Goal: Information Seeking & Learning: Find specific fact

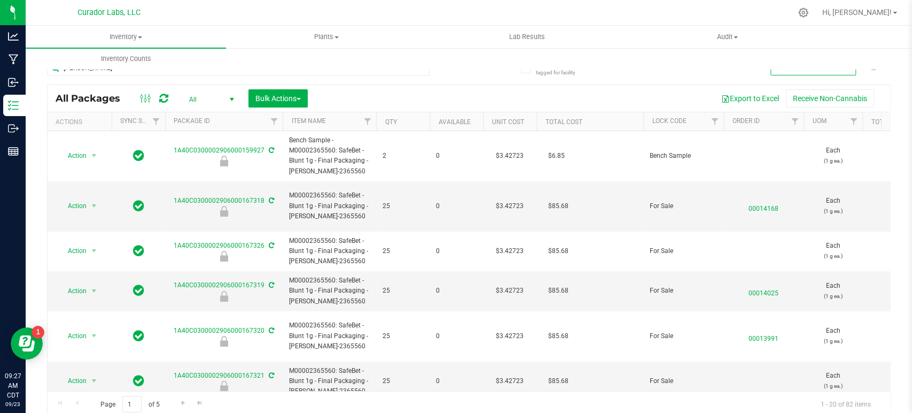
scroll to position [535, 0]
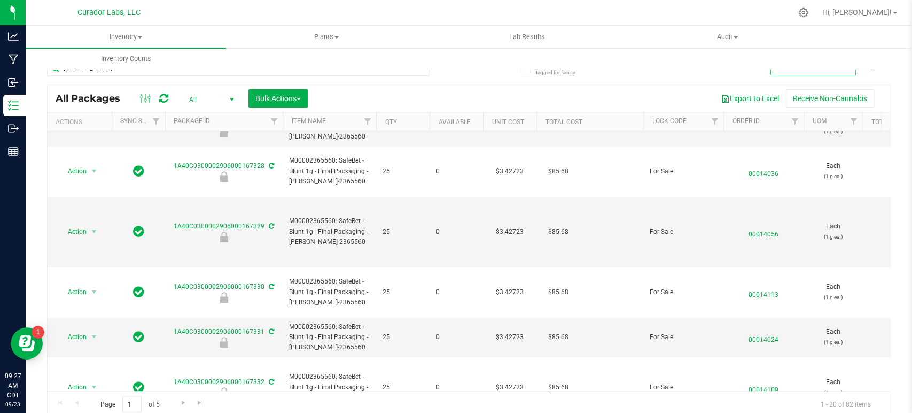
click at [44, 97] on div "Include items not tagged for facility Manage package tags Sync METRC Packages l…" at bounding box center [469, 210] width 887 height 326
drag, startPoint x: 336, startPoint y: 190, endPoint x: 283, endPoint y: 169, distance: 56.7
click at [283, 197] on td "M00002365560: SafeBet - Blunt 1g - Final Packaging - Lovie-2365560" at bounding box center [330, 232] width 94 height 71
copy span "M00002365560: SafeBet - Blunt 1g - Final Packaging - Lovie-2365560"
drag, startPoint x: 34, startPoint y: 239, endPoint x: 478, endPoint y: 3, distance: 503.4
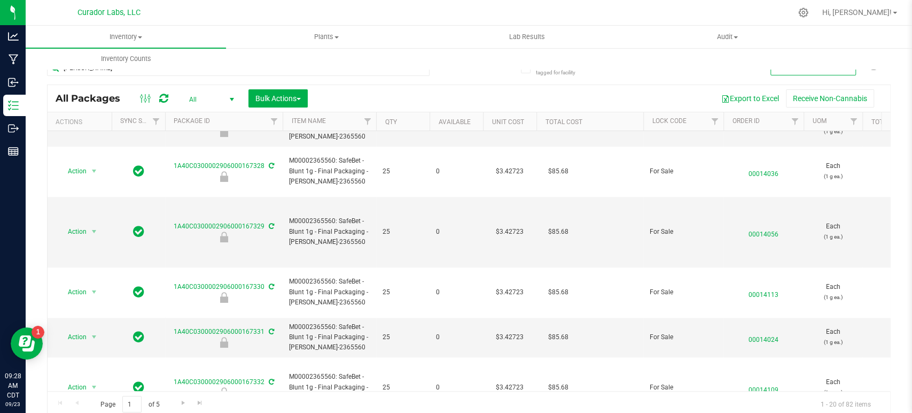
click at [34, 239] on div "Include items not tagged for facility Manage package tags Sync METRC Packages l…" at bounding box center [469, 210] width 887 height 326
click at [332, 75] on input "lovie" at bounding box center [238, 68] width 383 height 16
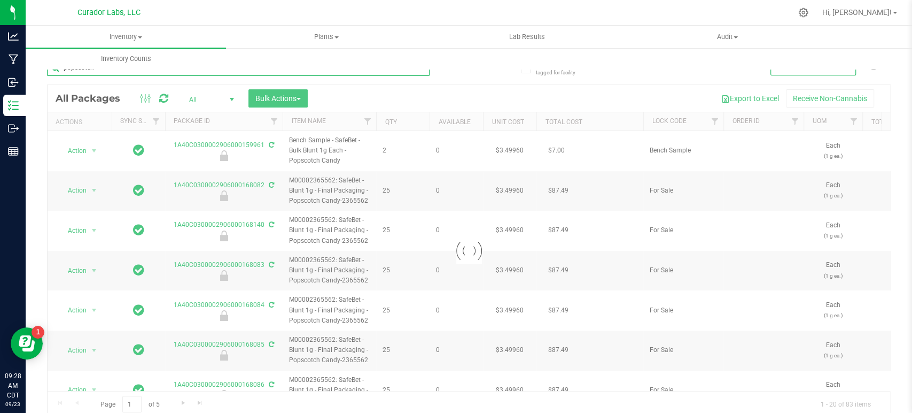
type input "popscotch"
drag, startPoint x: 373, startPoint y: 200, endPoint x: 319, endPoint y: 192, distance: 54.0
click at [319, 192] on div at bounding box center [469, 250] width 843 height 331
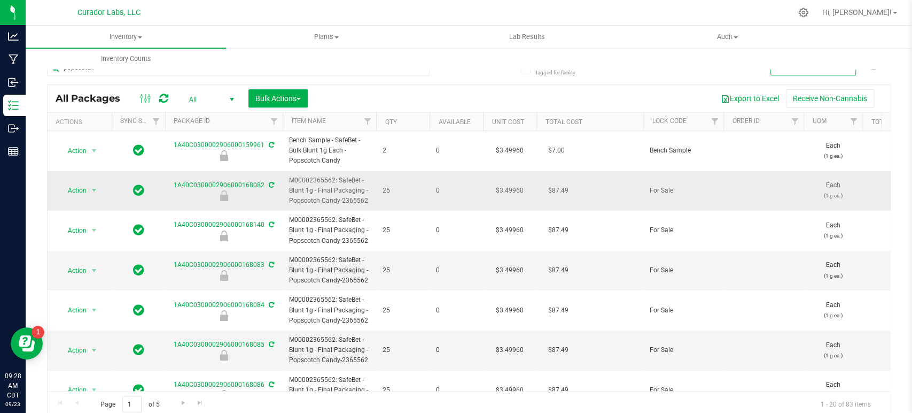
drag, startPoint x: 368, startPoint y: 198, endPoint x: 291, endPoint y: 177, distance: 79.8
click at [291, 177] on span "M00002365562: SafeBet - Blunt 1g - Final Packaging - Popscotch Candy-2365562" at bounding box center [329, 190] width 81 height 31
copy span "M00002365562: SafeBet - Blunt 1g - Final Packaging - Popscotch Candy-2365562"
click at [43, 192] on div "Include items not tagged for facility Manage package tags Sync METRC Packages p…" at bounding box center [469, 210] width 887 height 326
click at [190, 69] on link "Inventory Counts" at bounding box center [126, 59] width 200 height 22
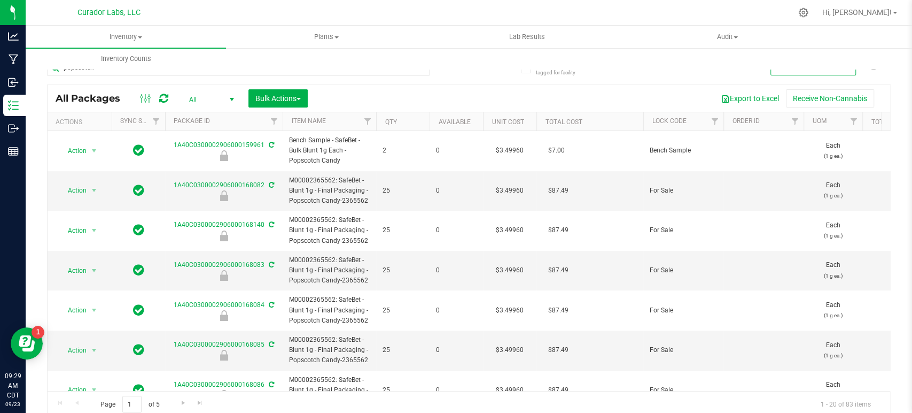
click at [190, 69] on div "Inventory All packages All inventory Waste log Create inventory Plants All plan…" at bounding box center [469, 219] width 887 height 387
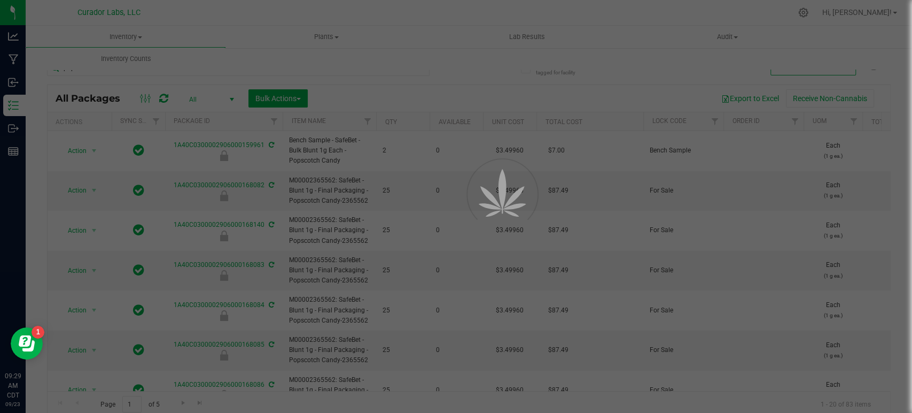
click at [190, 69] on div at bounding box center [456, 206] width 912 height 413
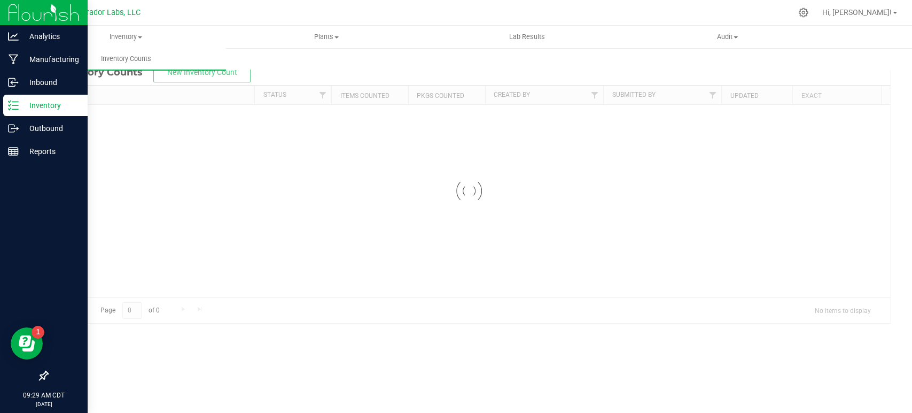
click at [16, 102] on line at bounding box center [15, 102] width 6 height 0
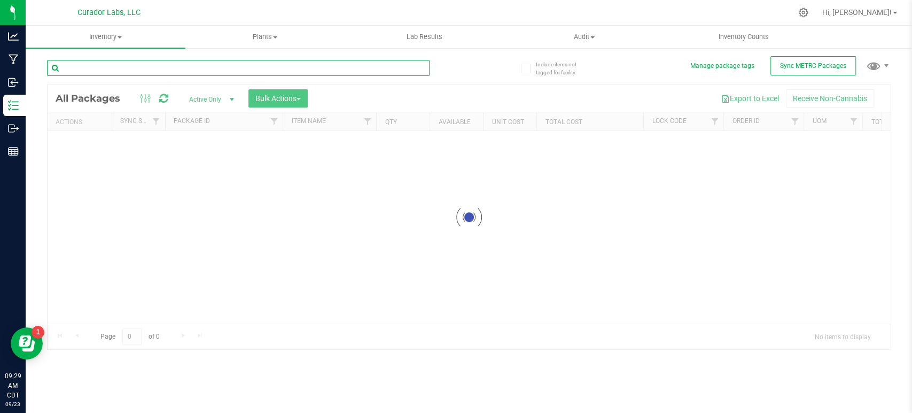
click at [98, 66] on input "text" at bounding box center [238, 68] width 383 height 16
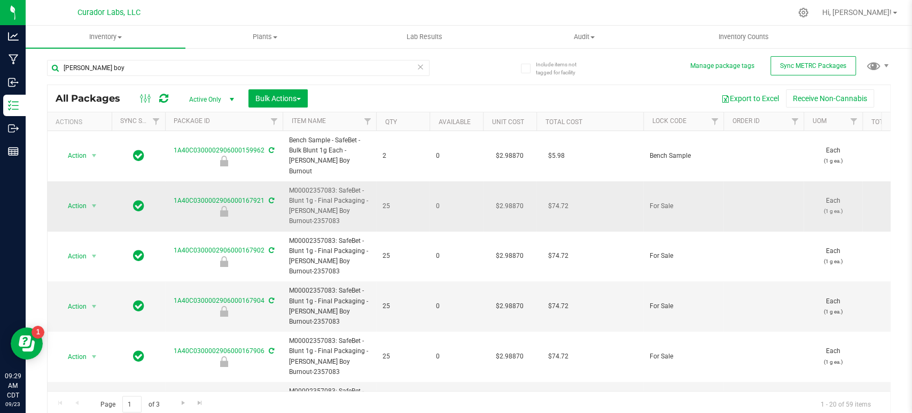
drag, startPoint x: 322, startPoint y: 208, endPoint x: 291, endPoint y: 184, distance: 40.0
click at [291, 185] on span "M00002357083: SafeBet - Blunt 1g - Final Packaging - [PERSON_NAME] Boy Burnout-…" at bounding box center [329, 205] width 81 height 41
copy span "M00002357083: SafeBet - Blunt 1g - Final Packaging - [PERSON_NAME] Boy Burnout-…"
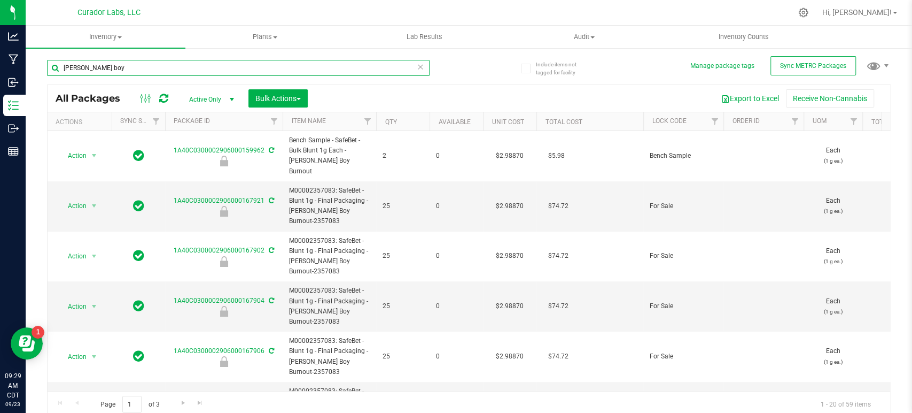
click at [210, 63] on input "[PERSON_NAME] boy" at bounding box center [238, 68] width 383 height 16
click at [210, 63] on input "a" at bounding box center [238, 68] width 383 height 16
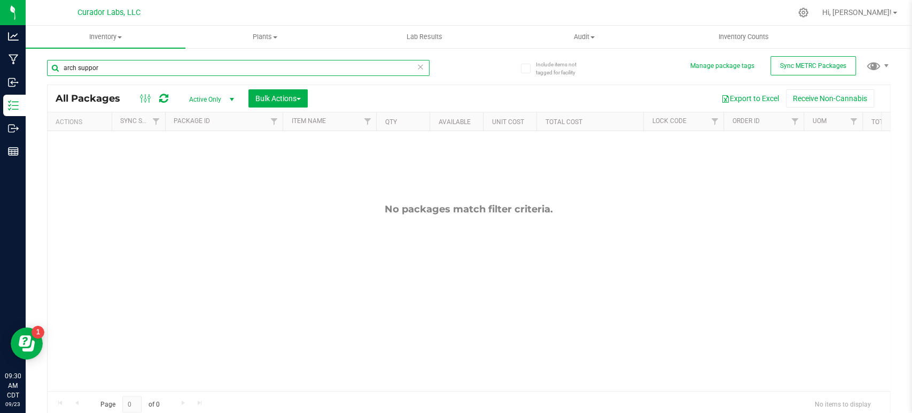
click at [258, 69] on input "arch suppor" at bounding box center [238, 68] width 383 height 16
type input "a"
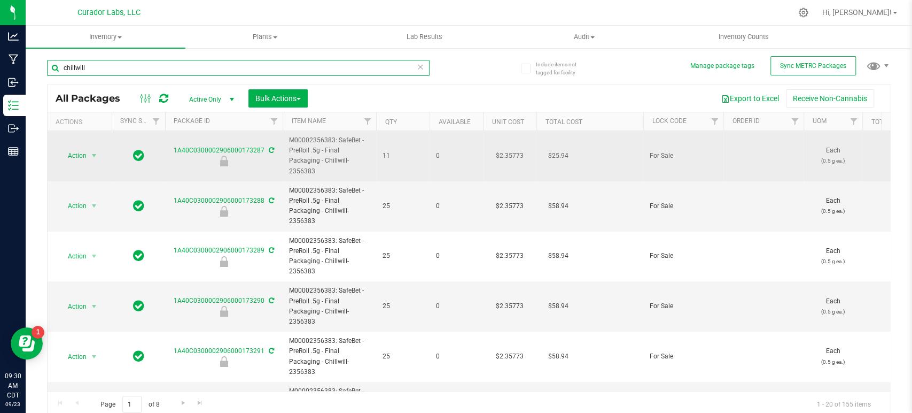
type input "chillwill"
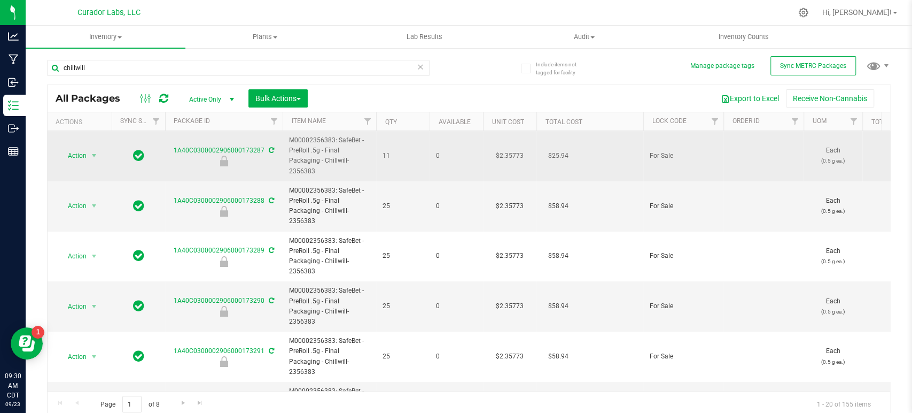
drag, startPoint x: 320, startPoint y: 173, endPoint x: 290, endPoint y: 142, distance: 43.5
click at [290, 142] on span "M00002356383: SafeBet - PreRoll .5g - Final Packaging - Chillwill-2356383" at bounding box center [329, 155] width 81 height 41
copy span "M00002356383: SafeBet - PreRoll .5g - Final Packaging - Chillwill-2356383"
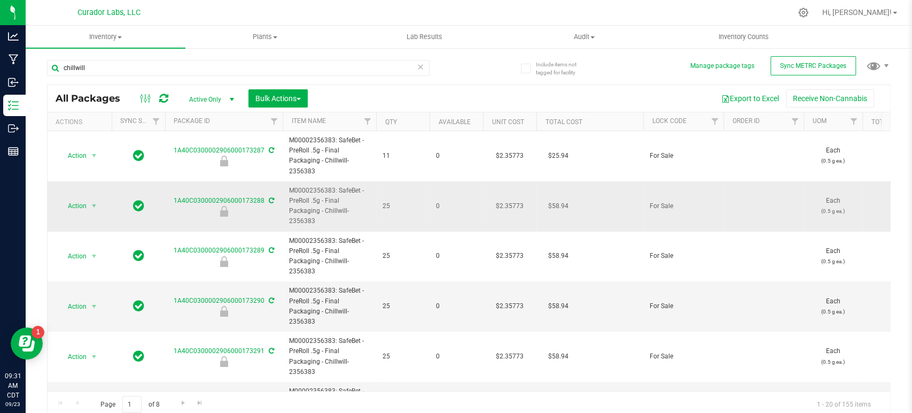
drag, startPoint x: 34, startPoint y: 190, endPoint x: 68, endPoint y: 190, distance: 34.2
click at [34, 190] on div "Include items not tagged for facility Manage package tags Sync METRC Packages […" at bounding box center [469, 210] width 887 height 326
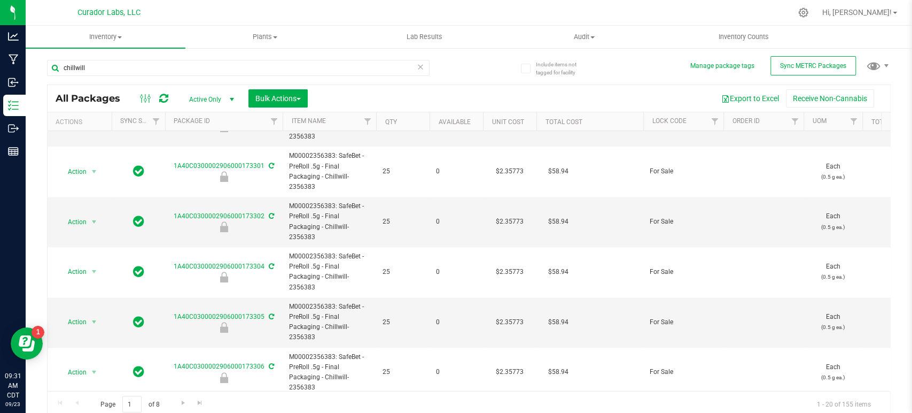
scroll to position [749, 0]
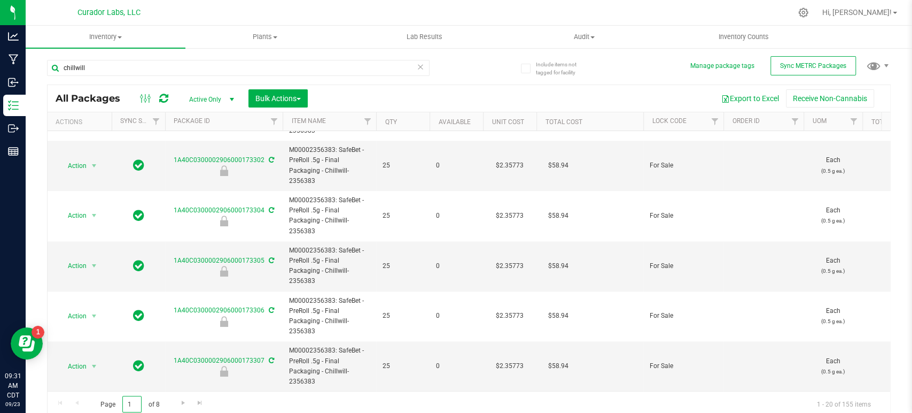
click at [124, 403] on input "1" at bounding box center [131, 404] width 19 height 17
type input "3"
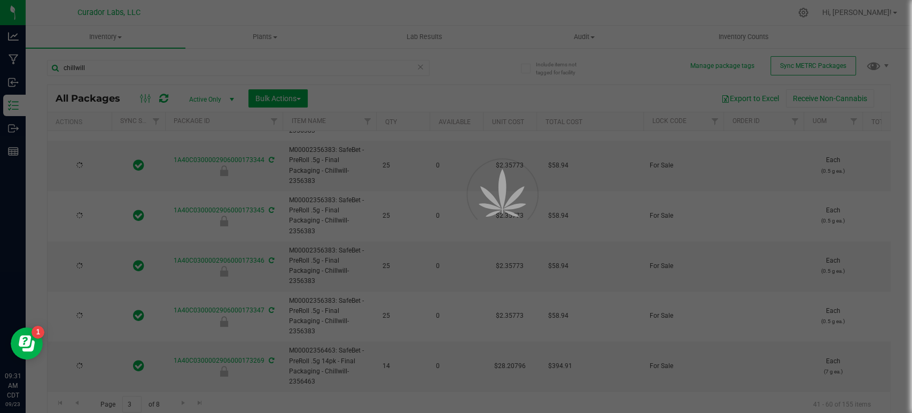
type input "[DATE]"
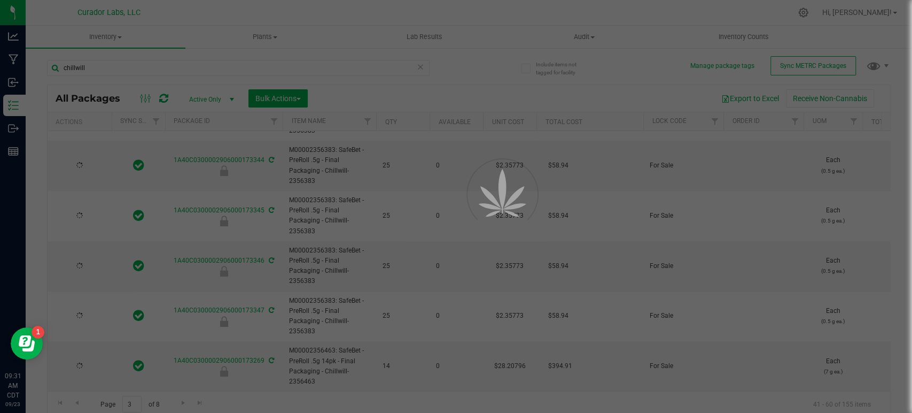
type input "[DATE]"
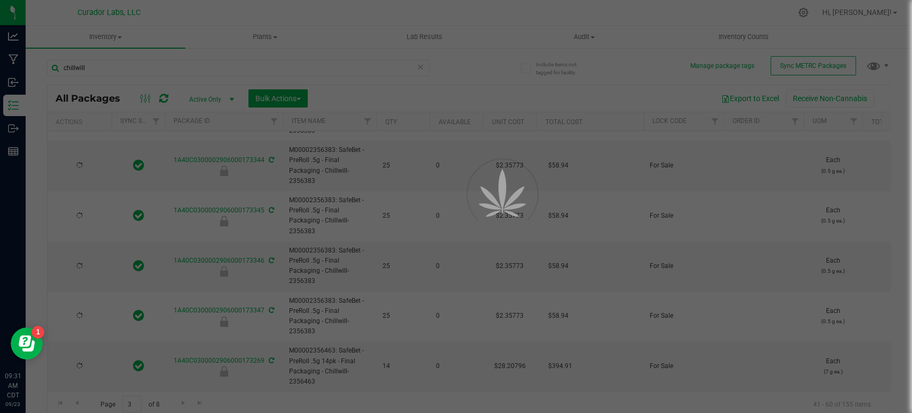
type input "[DATE]"
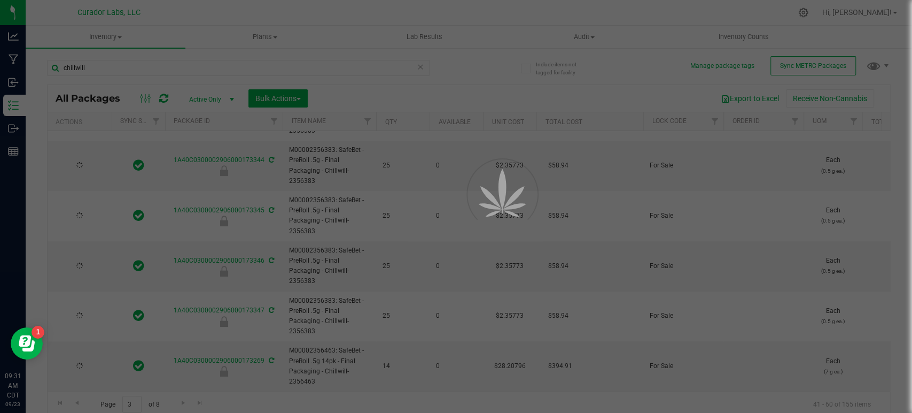
type input "[DATE]"
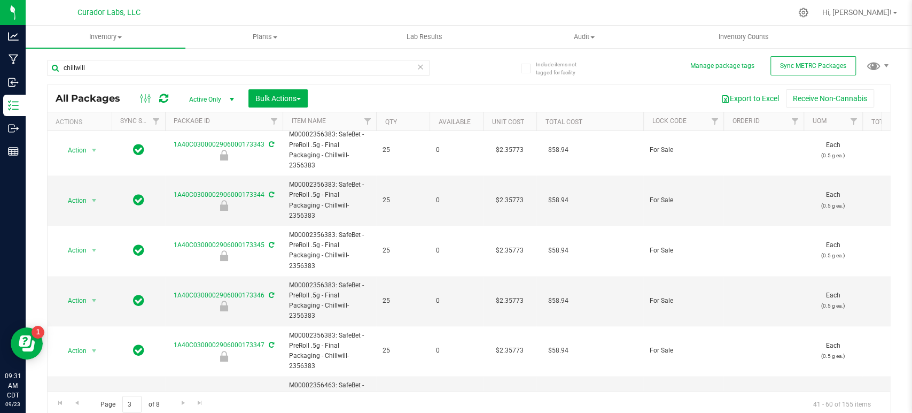
scroll to position [749, 0]
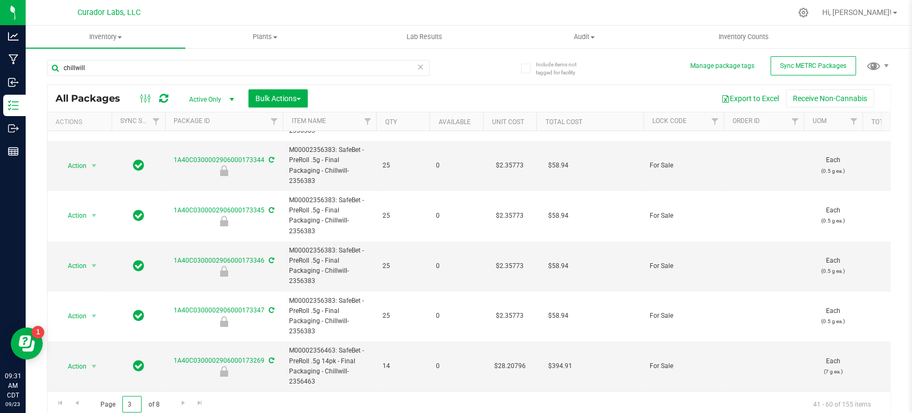
click at [130, 401] on input "3" at bounding box center [131, 404] width 19 height 17
type input "4"
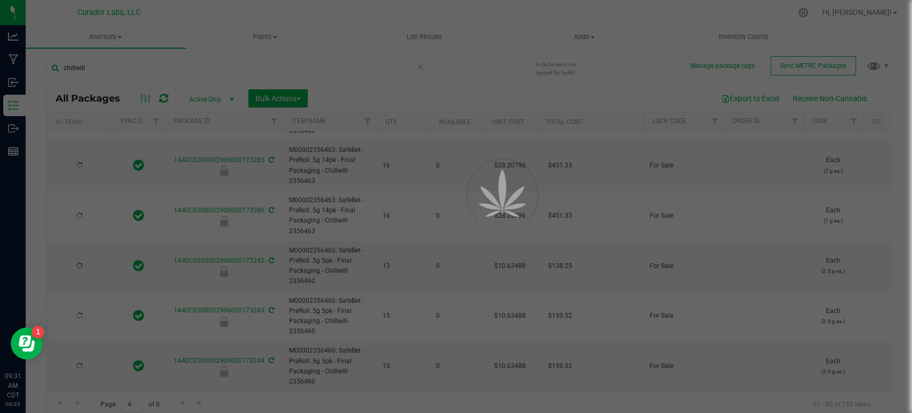
type input "[DATE]"
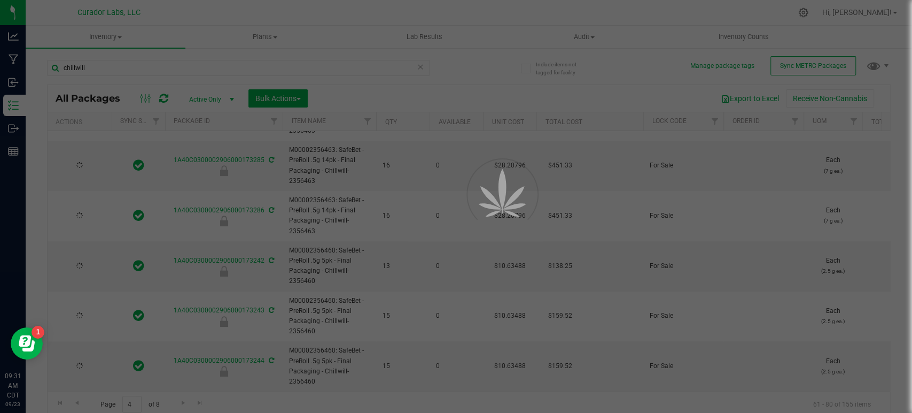
type input "[DATE]"
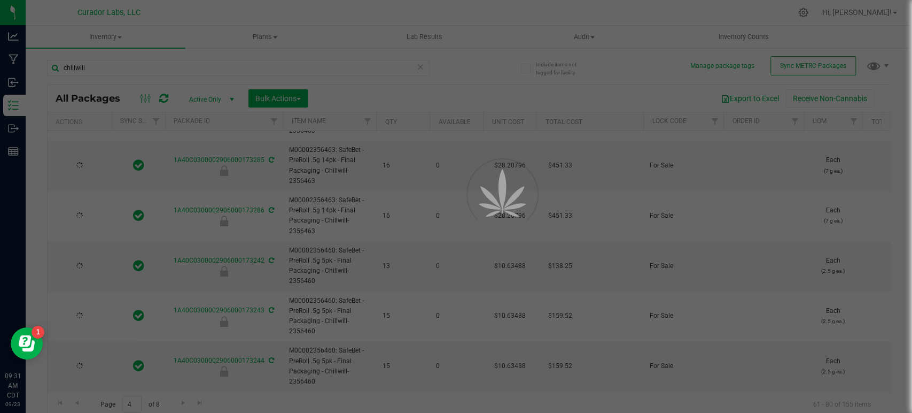
type input "[DATE]"
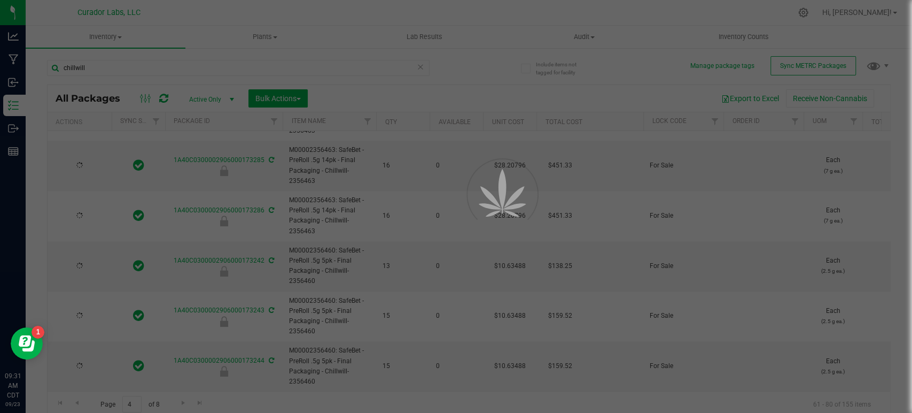
type input "[DATE]"
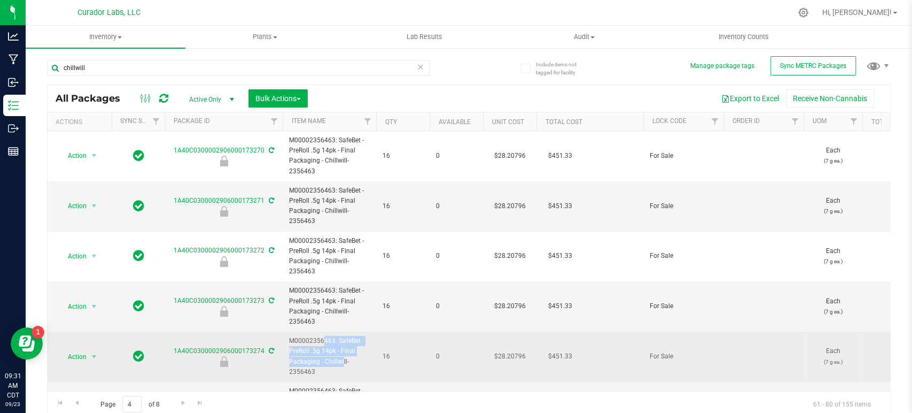
drag, startPoint x: 320, startPoint y: 366, endPoint x: 292, endPoint y: 335, distance: 41.2
click at [292, 336] on span "M00002356463: SafeBet - PreRoll .5g 14pk - Final Packaging - Chillwill-2356463" at bounding box center [329, 356] width 81 height 41
drag, startPoint x: 323, startPoint y: 374, endPoint x: 284, endPoint y: 341, distance: 50.4
click at [284, 341] on td "M00002356463: SafeBet - PreRoll .5g 14pk - Final Packaging - Chillwill-2356463" at bounding box center [330, 356] width 94 height 50
copy span "M00002356463: SafeBet - PreRoll .5g 14pk - Final Packaging - Chillwill-2356463"
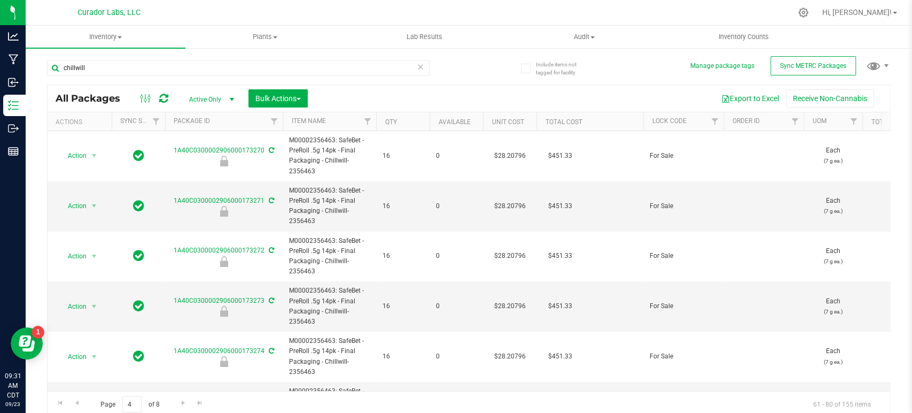
click at [42, 233] on div "Include items not tagged for facility Manage package tags Sync METRC Packages […" at bounding box center [469, 210] width 887 height 326
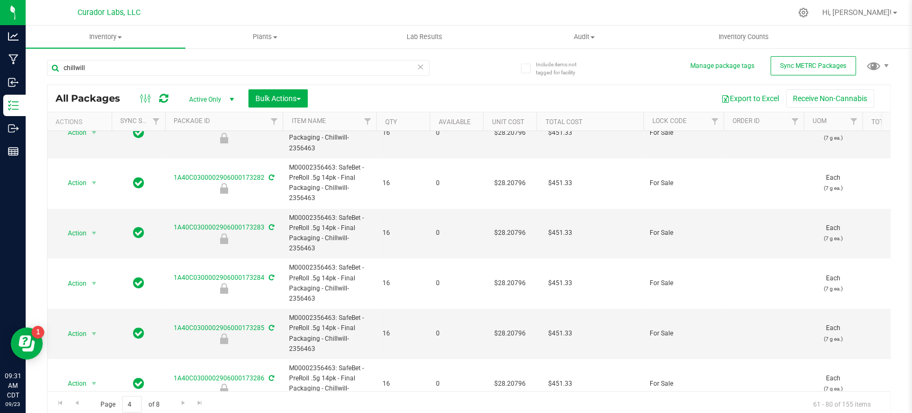
scroll to position [749, 0]
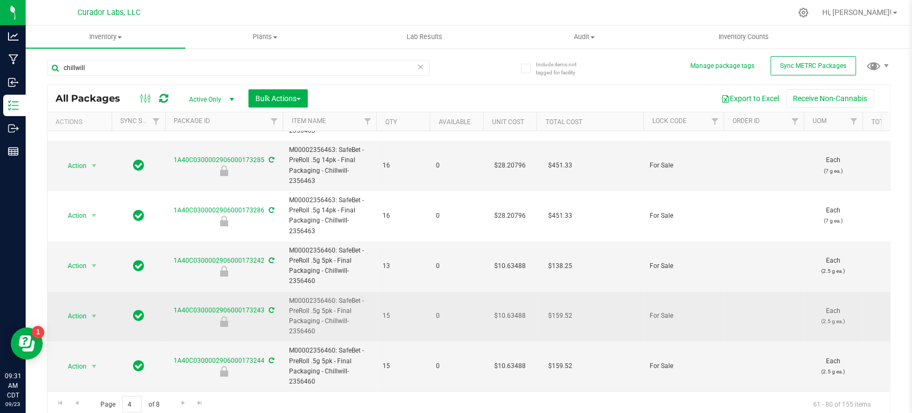
drag, startPoint x: 321, startPoint y: 323, endPoint x: 284, endPoint y: 285, distance: 52.6
click at [284, 291] on td "M00002356460: SafeBet - PreRoll .5g 5pk - Final Packaging - Chillwill-2356460" at bounding box center [330, 316] width 94 height 50
copy span "M00002356460: SafeBet - PreRoll .5g 5pk - Final Packaging - Chillwill-2356460"
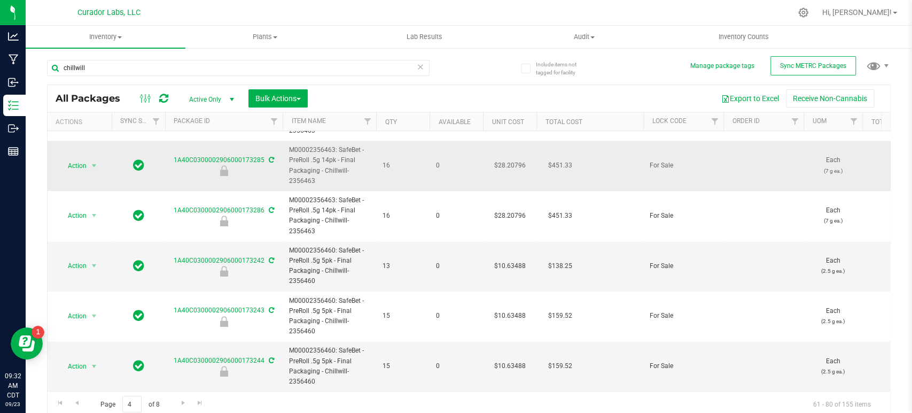
drag, startPoint x: 47, startPoint y: 220, endPoint x: 112, endPoint y: 176, distance: 77.8
click at [47, 220] on div "All Packages Active Only Active Only Lab Samples Locked All External Internal B…" at bounding box center [469, 250] width 844 height 332
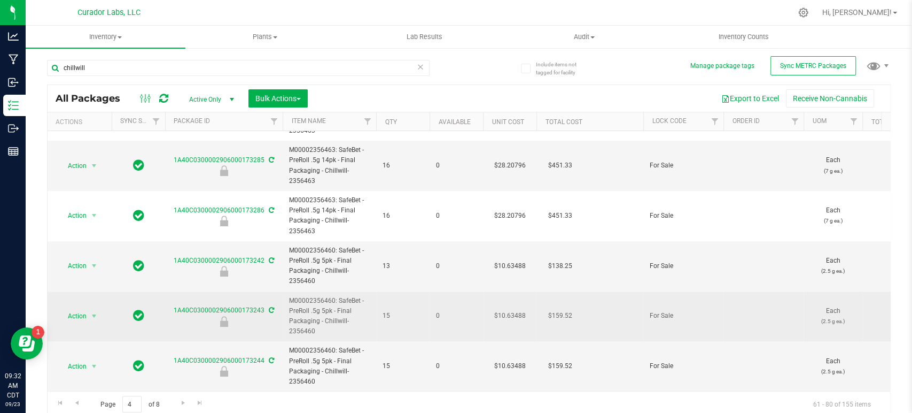
scroll to position [4, 0]
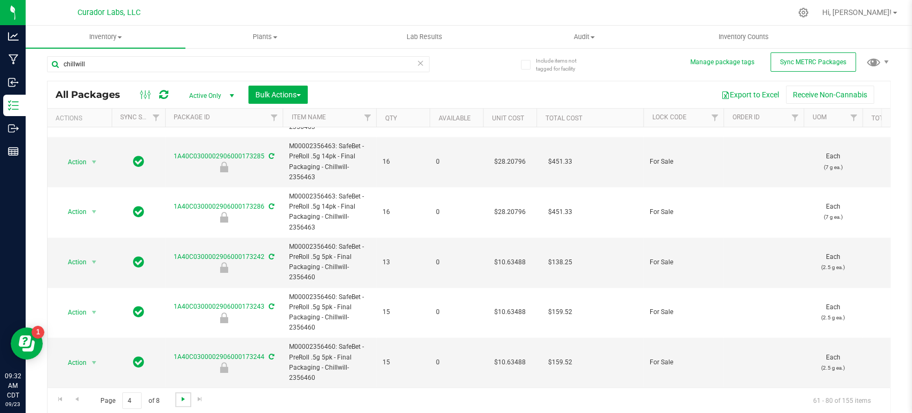
click at [184, 401] on span "Go to the next page" at bounding box center [183, 399] width 9 height 9
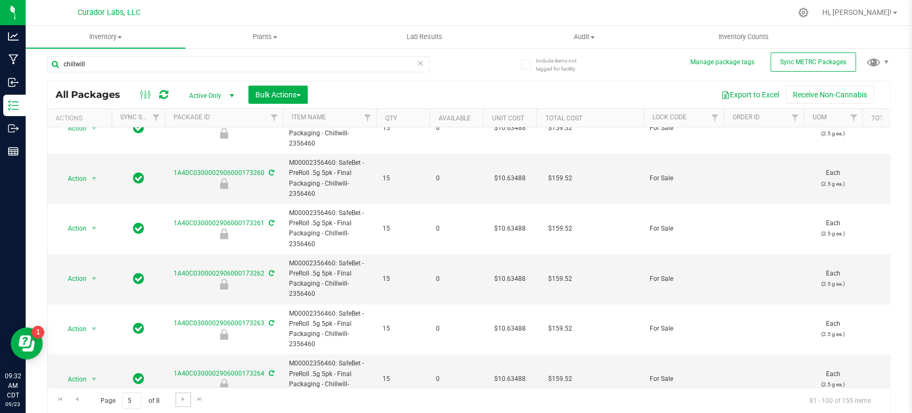
scroll to position [749, 0]
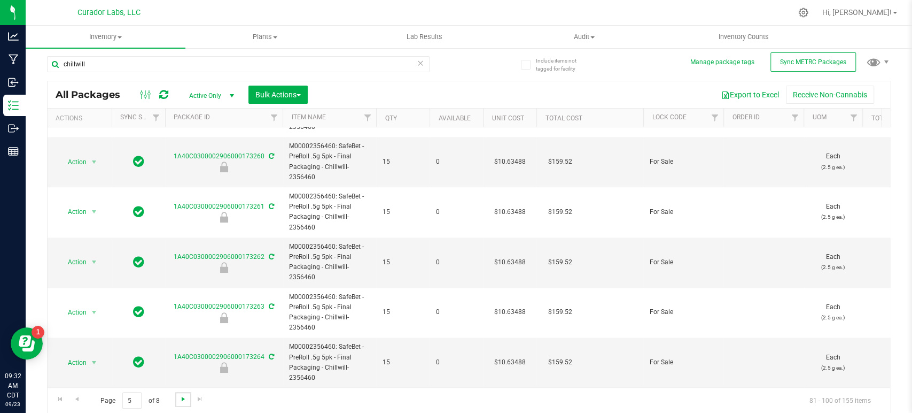
click at [183, 396] on span "Go to the next page" at bounding box center [183, 399] width 9 height 9
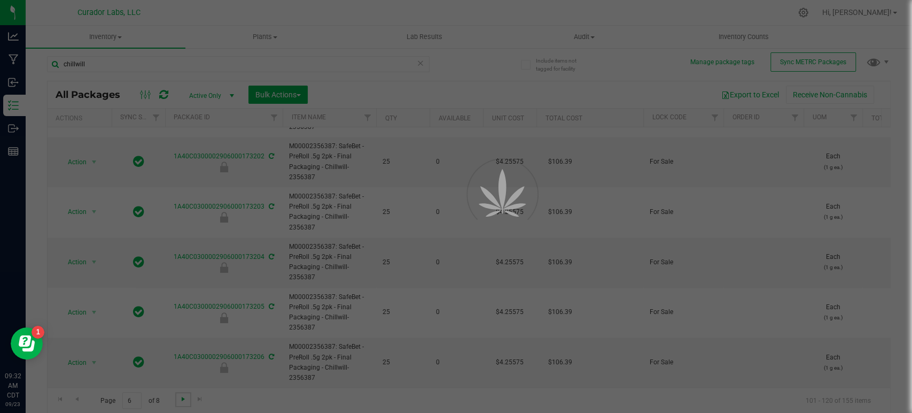
scroll to position [0, 0]
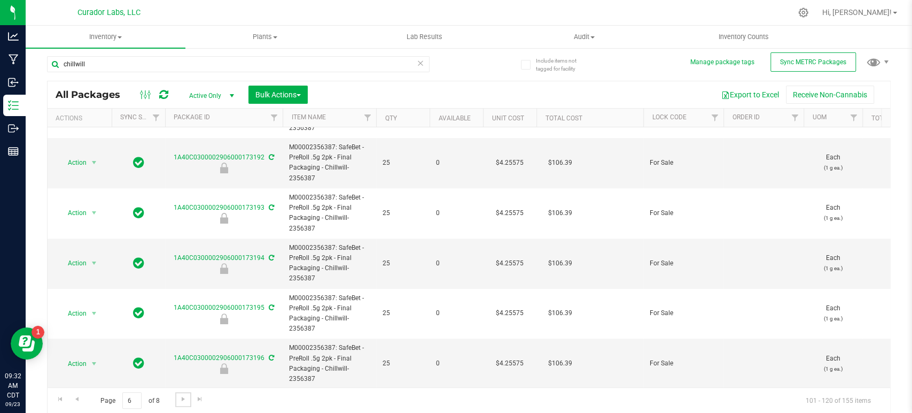
scroll to position [249, 0]
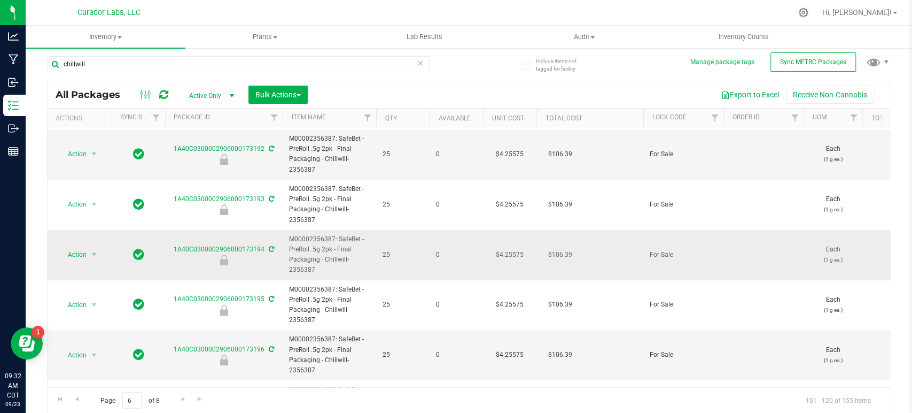
drag, startPoint x: 326, startPoint y: 267, endPoint x: 283, endPoint y: 240, distance: 50.4
click at [283, 240] on td "M00002356387: SafeBet - PreRoll .5g 2pk - Final Packaging - Chillwill-2356387" at bounding box center [330, 255] width 94 height 50
copy span "M00002356387: SafeBet - PreRoll .5g 2pk - Final Packaging - Chillwill-2356387"
drag, startPoint x: 34, startPoint y: 188, endPoint x: 127, endPoint y: 59, distance: 158.8
click at [34, 188] on div "Include items not tagged for facility Manage package tags Sync METRC Packages […" at bounding box center [469, 206] width 887 height 326
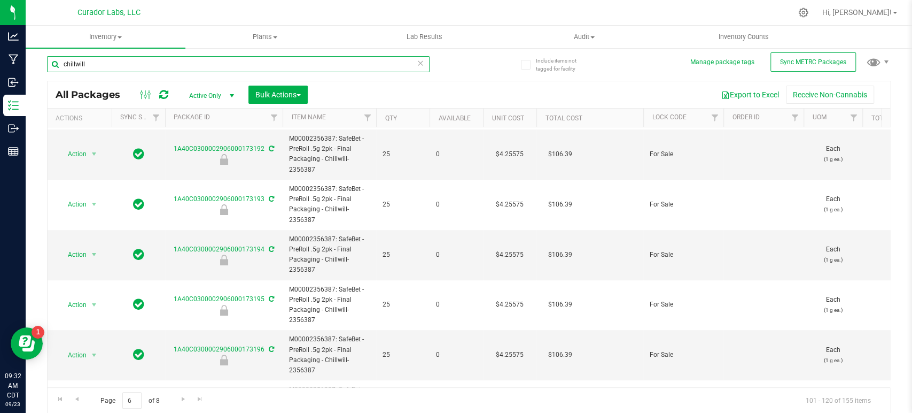
click at [128, 65] on input "chillwill" at bounding box center [238, 64] width 383 height 16
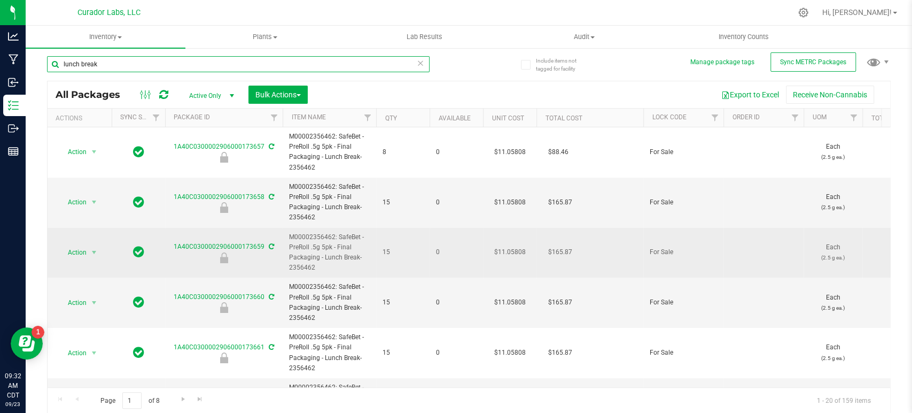
type input "lunch break"
drag, startPoint x: 325, startPoint y: 268, endPoint x: 290, endPoint y: 235, distance: 47.7
click at [290, 235] on span "M00002356462: SafeBet - PreRoll .5g 5pk - Final Packaging - Lunch Break-2356462" at bounding box center [329, 252] width 81 height 41
copy span "M00002356462: SafeBet - PreRoll .5g 5pk - Final Packaging - Lunch Break-2356462"
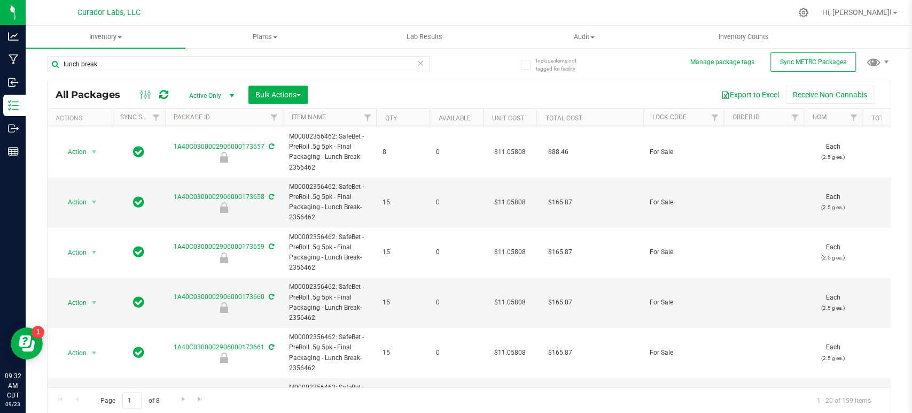
click at [34, 194] on div "Include items not tagged for facility Manage package tags Sync METRC Packages l…" at bounding box center [469, 206] width 887 height 326
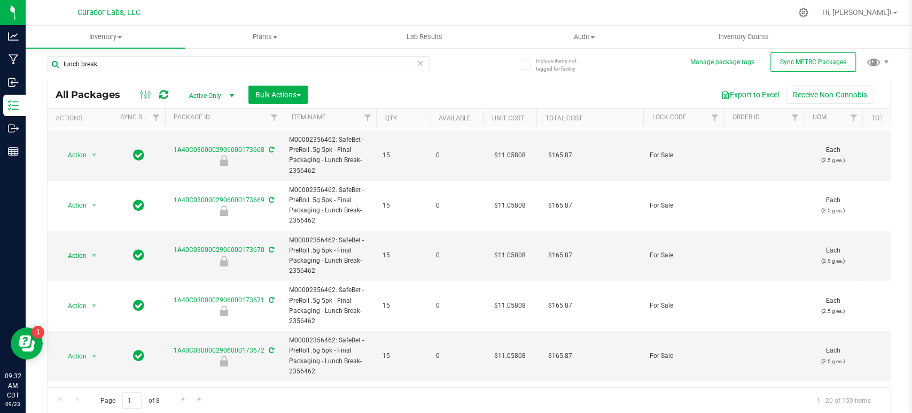
scroll to position [749, 0]
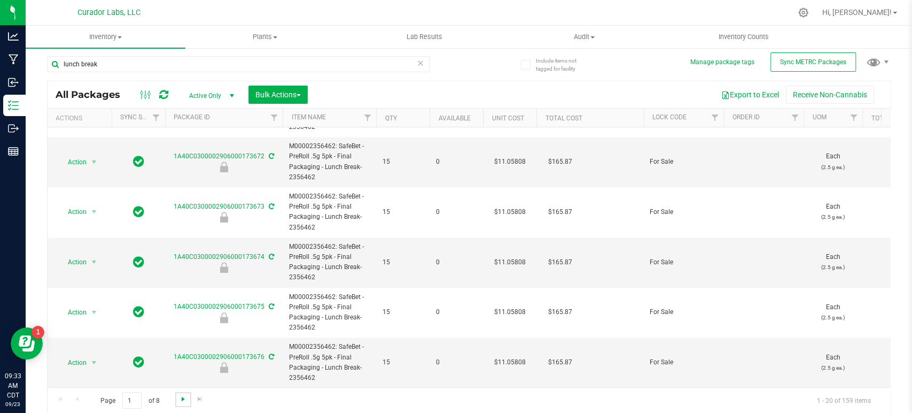
click at [179, 396] on span "Go to the next page" at bounding box center [183, 399] width 9 height 9
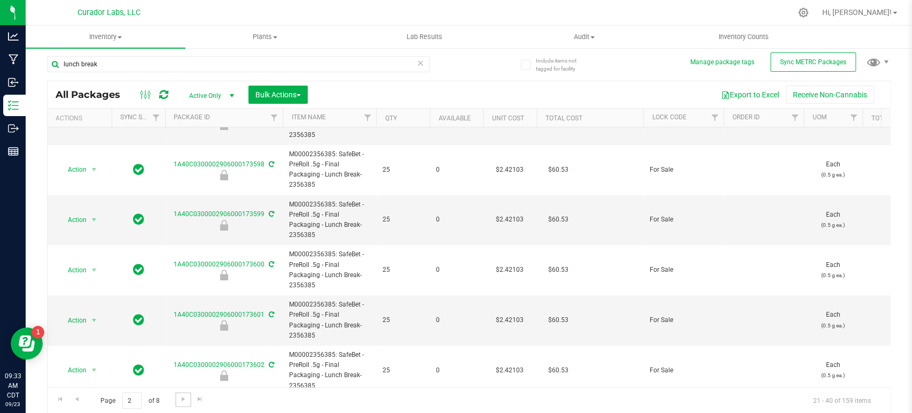
scroll to position [682, 0]
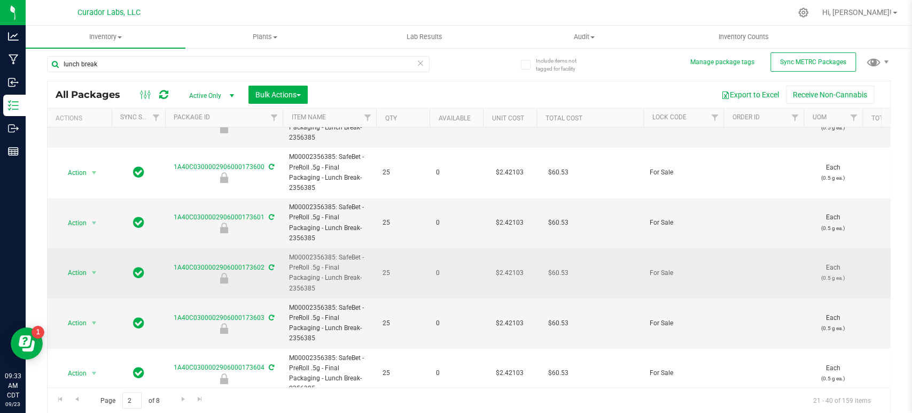
drag, startPoint x: 313, startPoint y: 283, endPoint x: 276, endPoint y: 260, distance: 43.0
copy tr "M00002356385: SafeBet - PreRoll .5g - Final Packaging - Lunch Break-2356385"
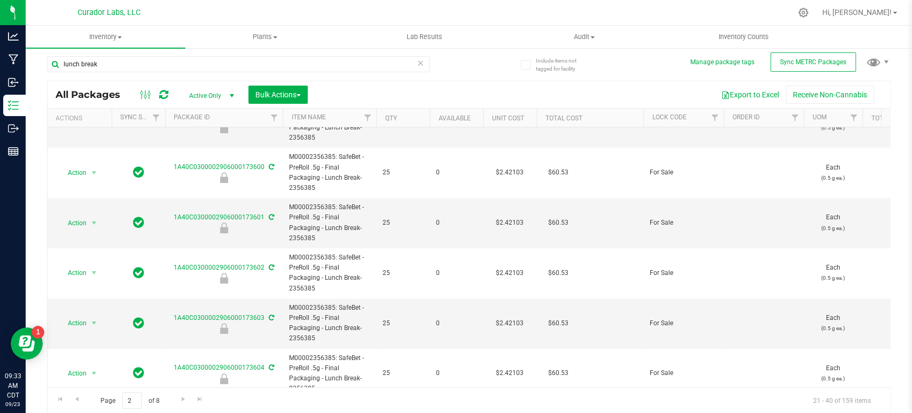
click at [33, 228] on div "Include items not tagged for facility Manage package tags Sync METRC Packages l…" at bounding box center [469, 206] width 887 height 326
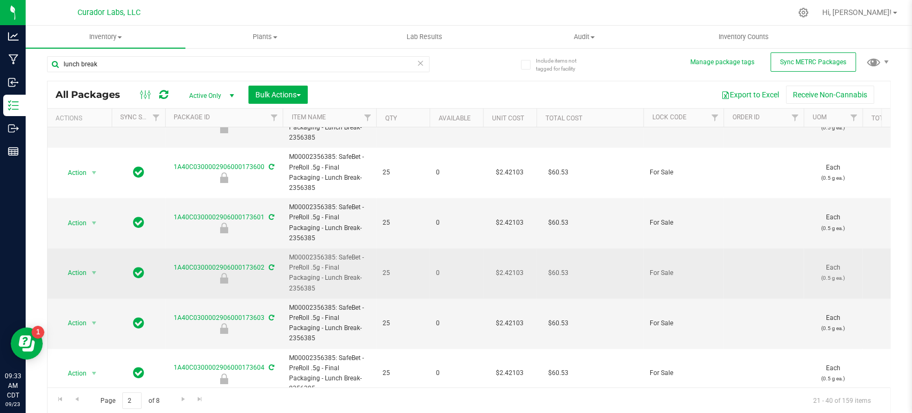
scroll to position [749, 0]
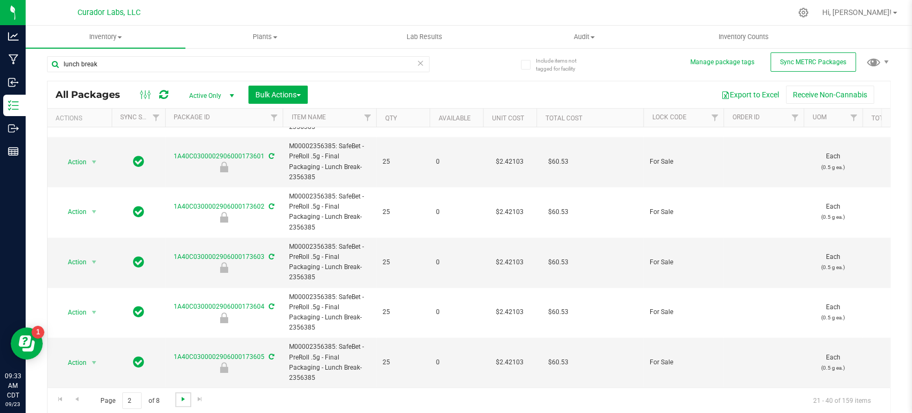
click at [182, 401] on span "Go to the next page" at bounding box center [183, 399] width 9 height 9
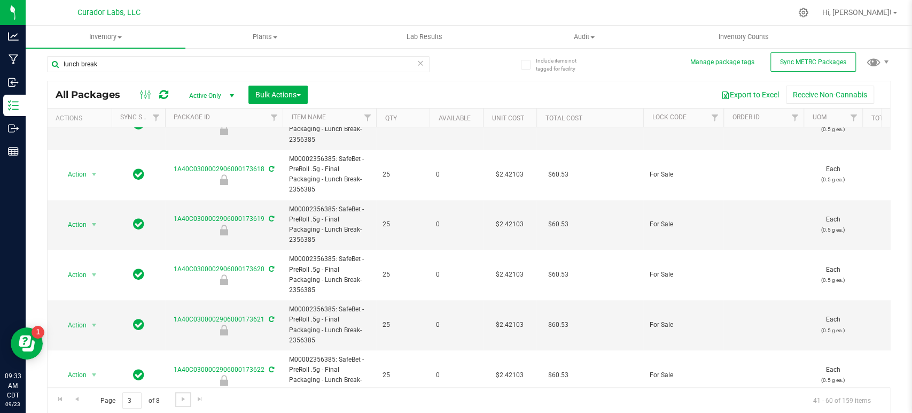
scroll to position [749, 0]
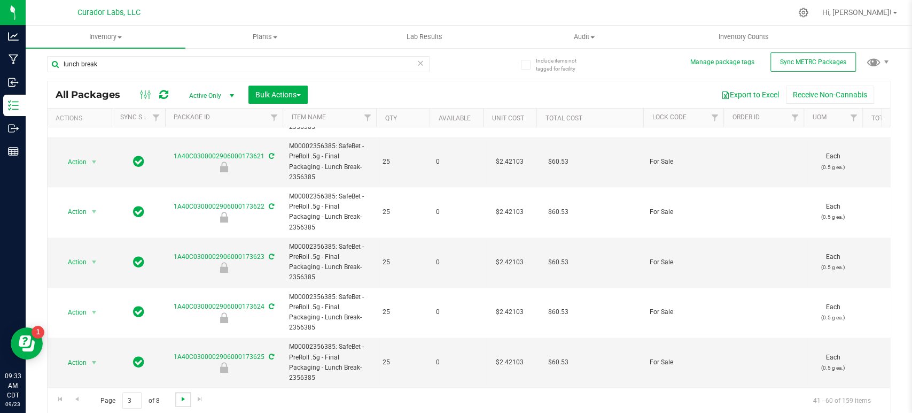
click at [182, 399] on span "Go to the next page" at bounding box center [183, 399] width 9 height 9
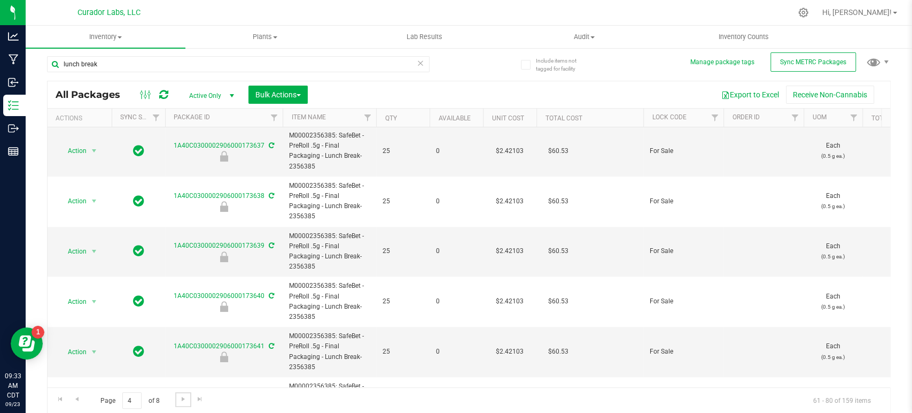
scroll to position [749, 0]
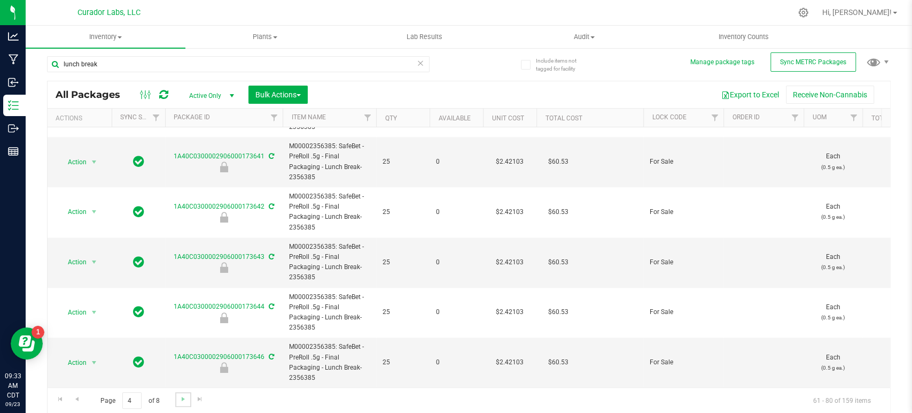
click at [187, 403] on link "Go to the next page" at bounding box center [183, 399] width 16 height 14
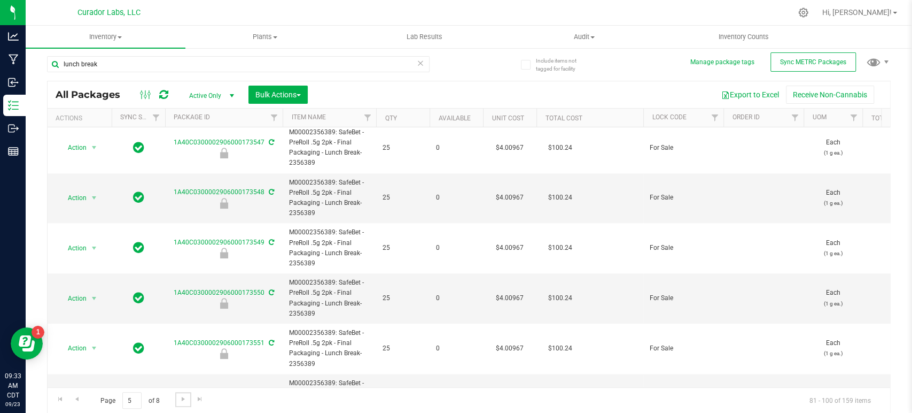
scroll to position [607, 0]
drag, startPoint x: 318, startPoint y: 309, endPoint x: 285, endPoint y: 281, distance: 42.8
click at [285, 281] on td "M00002356389: SafeBet - PreRoll .5g 2pk - Final Packaging - Lunch Break-2356389" at bounding box center [330, 297] width 94 height 50
copy span "M00002356389: SafeBet - PreRoll .5g 2pk - Final Packaging - Lunch Break-2356389"
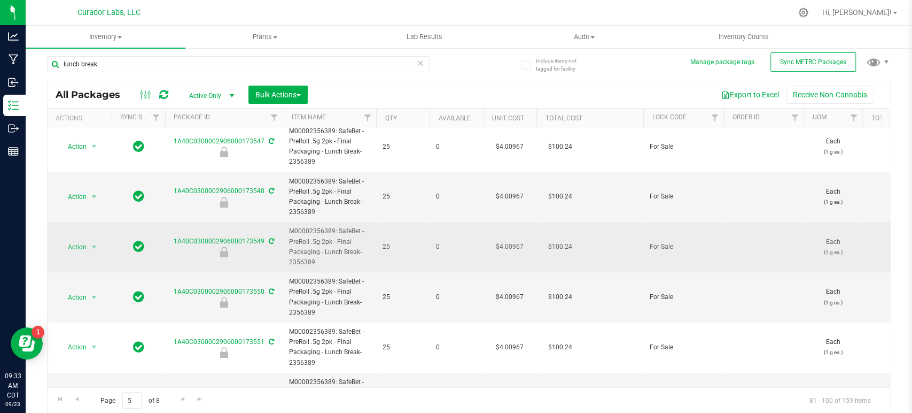
drag, startPoint x: 41, startPoint y: 232, endPoint x: 176, endPoint y: 252, distance: 136.2
click at [41, 232] on div "Include items not tagged for facility Manage package tags Sync METRC Packages l…" at bounding box center [469, 206] width 887 height 326
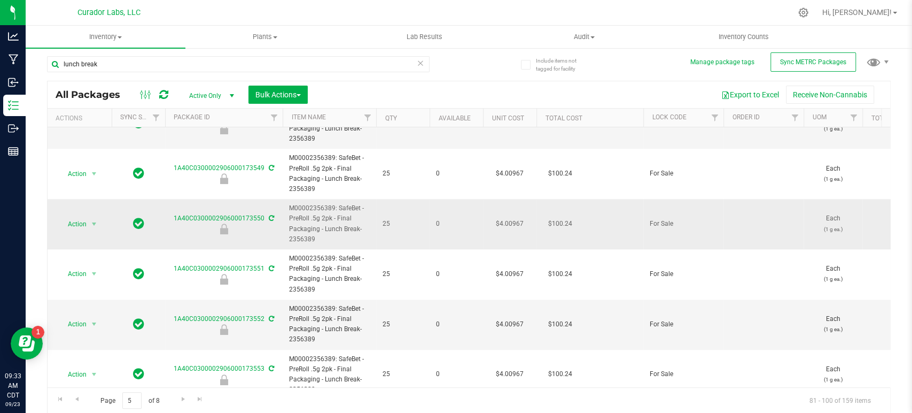
scroll to position [749, 0]
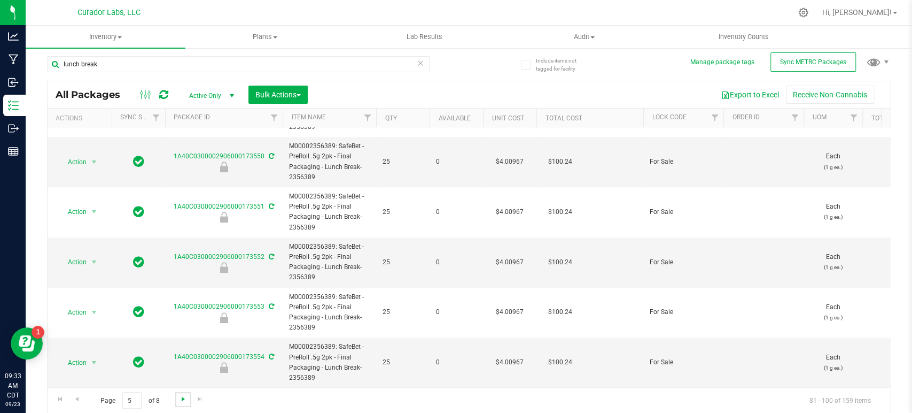
click at [185, 402] on span "Go to the next page" at bounding box center [183, 399] width 9 height 9
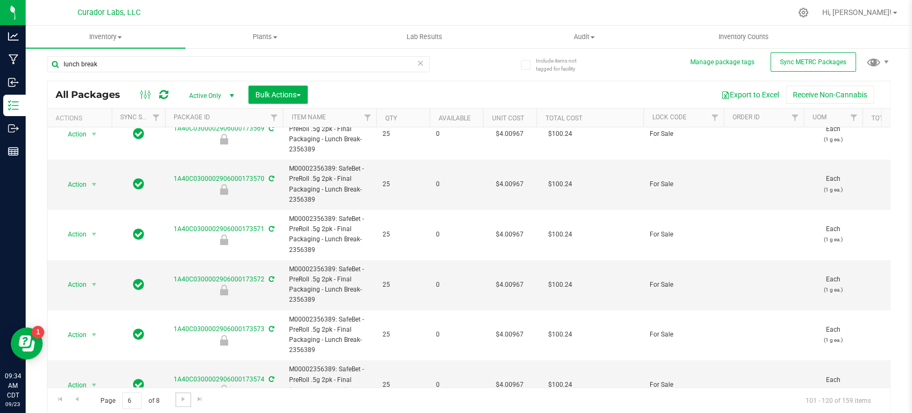
scroll to position [749, 0]
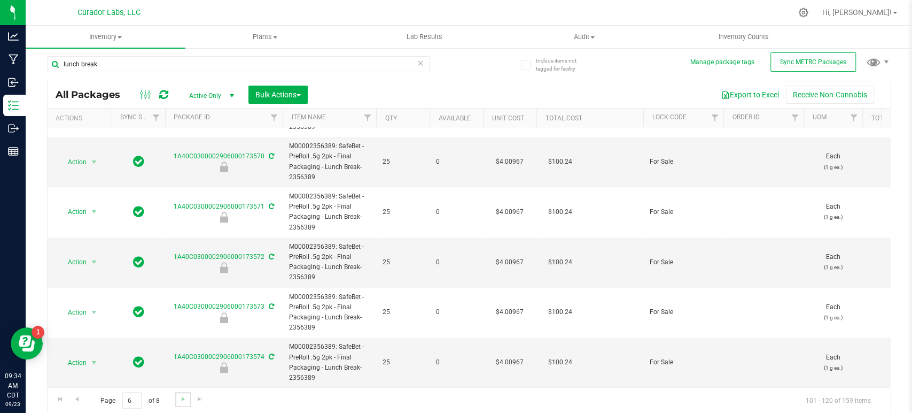
click at [184, 403] on link "Go to the next page" at bounding box center [183, 399] width 16 height 14
click at [184, 402] on span "Go to the next page" at bounding box center [183, 399] width 9 height 9
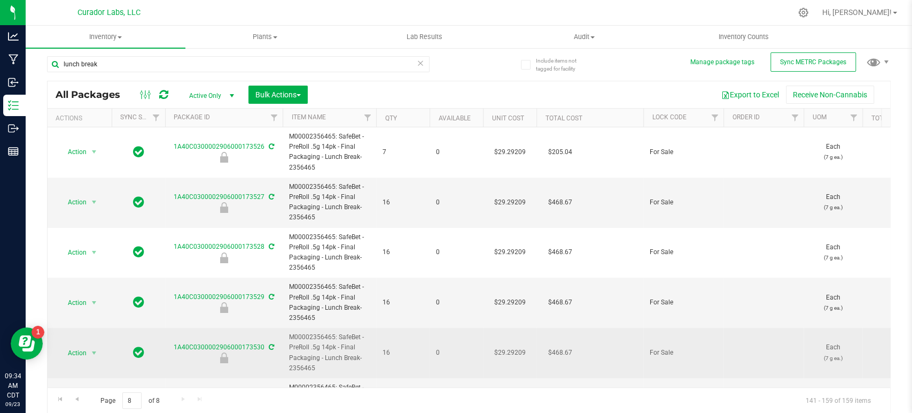
drag, startPoint x: 322, startPoint y: 367, endPoint x: 288, endPoint y: 337, distance: 46.2
click at [288, 337] on td "M00002356465: SafeBet - PreRoll .5g 14pk - Final Packaging - Lunch Break-2356465" at bounding box center [330, 353] width 94 height 50
copy span "M00002356465: SafeBet - PreRoll .5g 14pk - Final Packaging - Lunch Break-2356465"
